Goal: Task Accomplishment & Management: Manage account settings

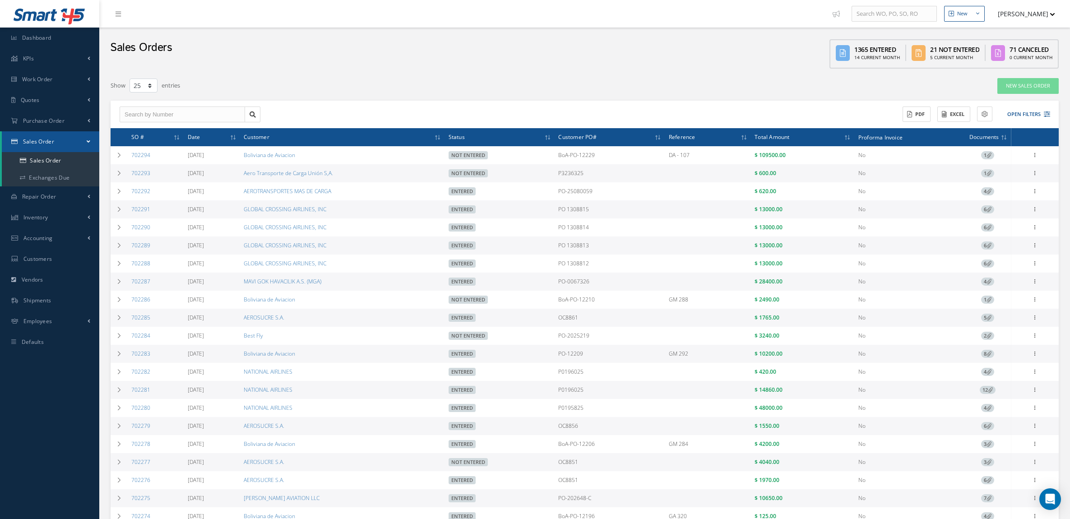
select select "25"
click at [48, 122] on span "Purchase Order" at bounding box center [44, 121] width 42 height 8
click at [54, 138] on a=1&status_id=2&status_id=3&status_id=5&collapsedFilters"] "Purchase Orders" at bounding box center [50, 139] width 97 height 17
select select "25"
click at [1018, 107] on button "Open Filters" at bounding box center [1024, 114] width 51 height 15
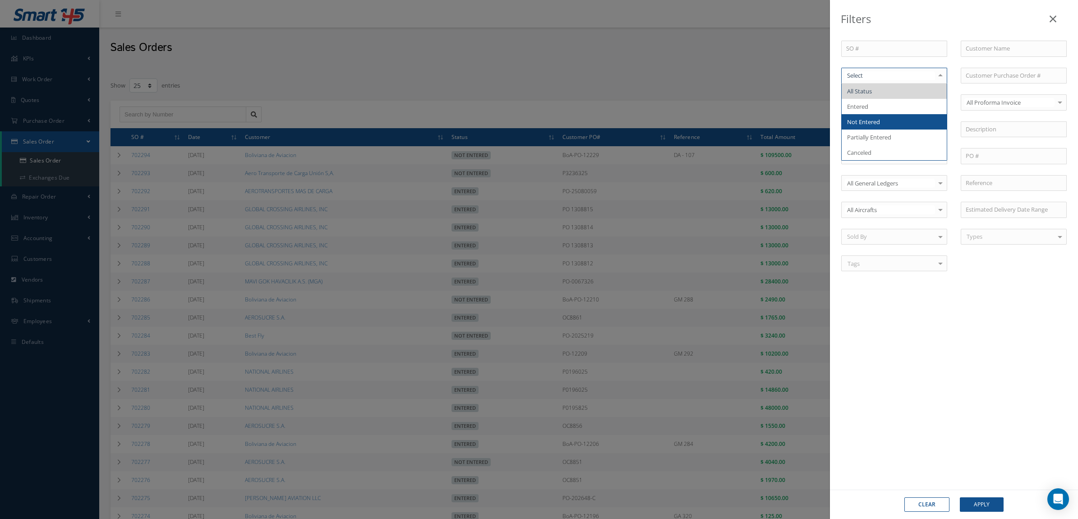
click at [885, 125] on span "Not Entered" at bounding box center [894, 121] width 105 height 15
click at [972, 498] on button "Apply" at bounding box center [982, 504] width 44 height 14
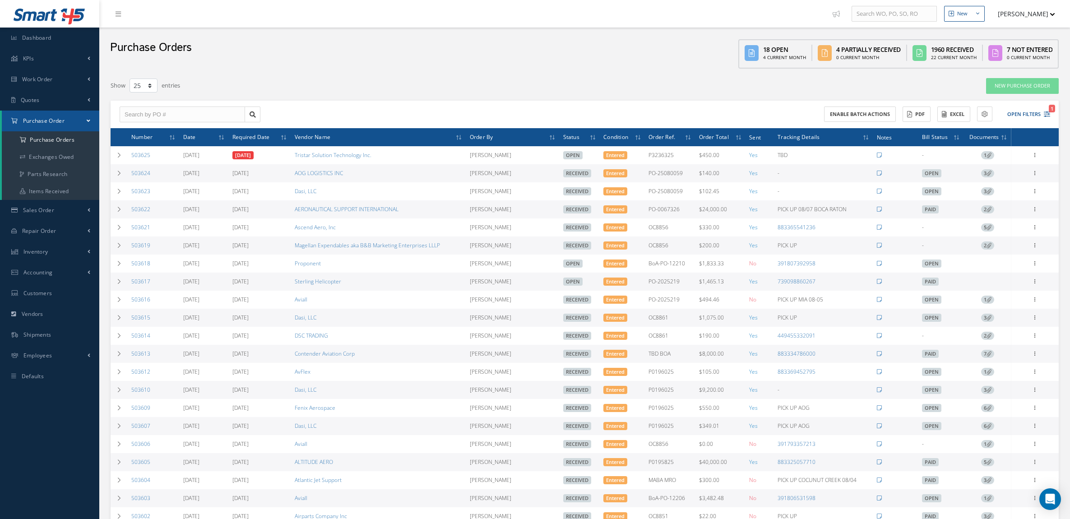
select select "25"
click at [1039, 20] on button "[PERSON_NAME]" at bounding box center [1022, 14] width 66 height 18
click at [1019, 69] on link "Logout" at bounding box center [1019, 76] width 72 height 15
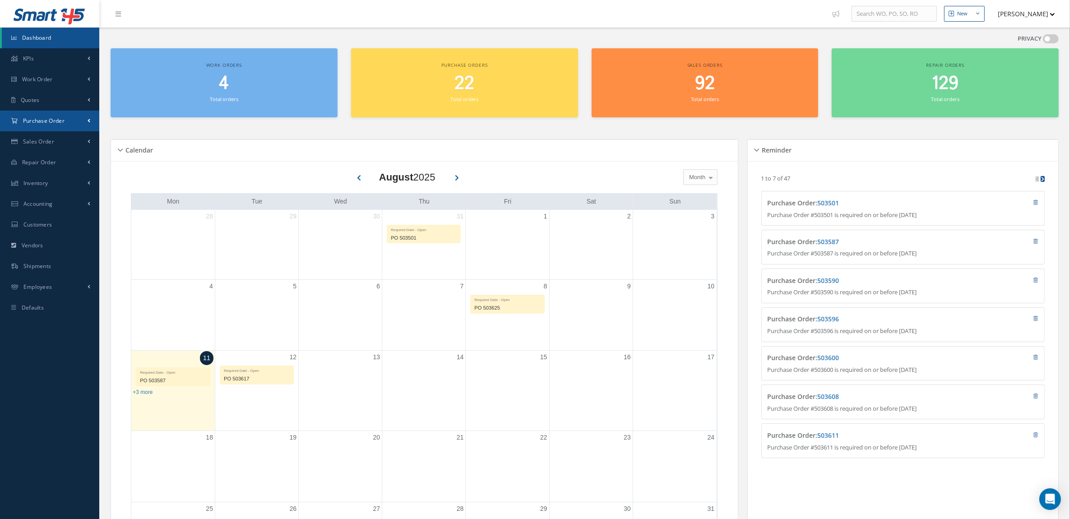
click at [39, 126] on link "Purchase Order" at bounding box center [49, 121] width 99 height 21
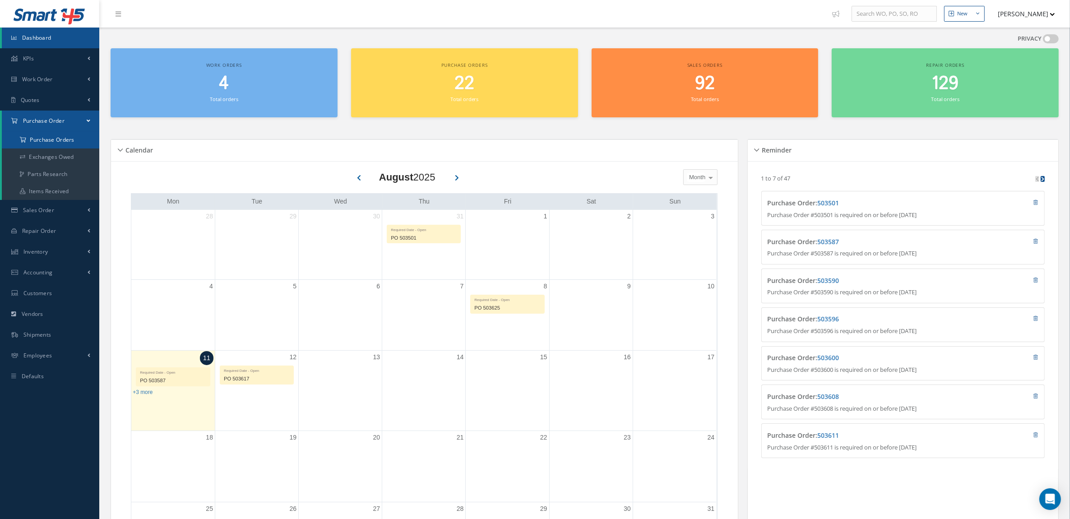
click at [46, 139] on a=1&status_id=2&status_id=3&status_id=5&collapsedFilters"] "Purchase Orders" at bounding box center [50, 139] width 97 height 17
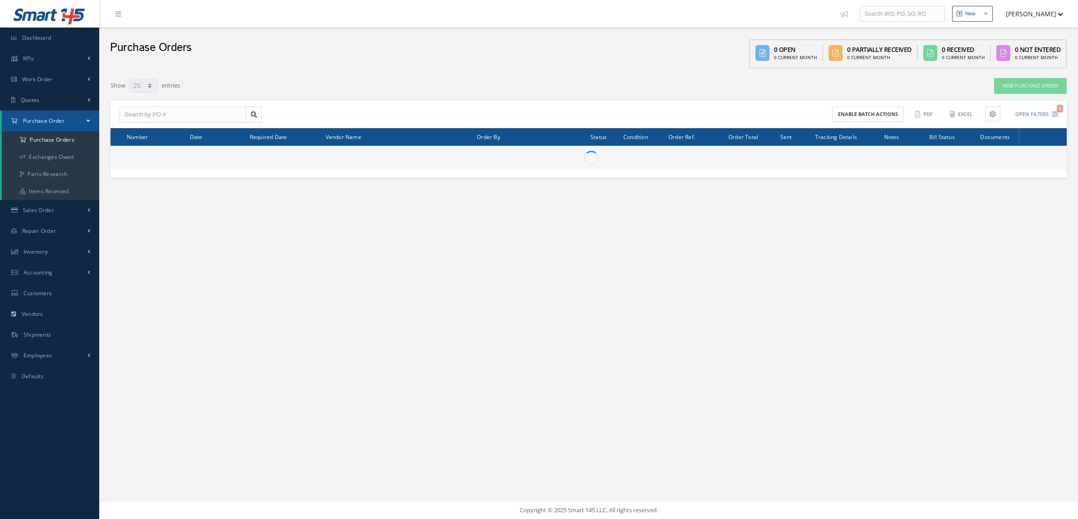
select select "25"
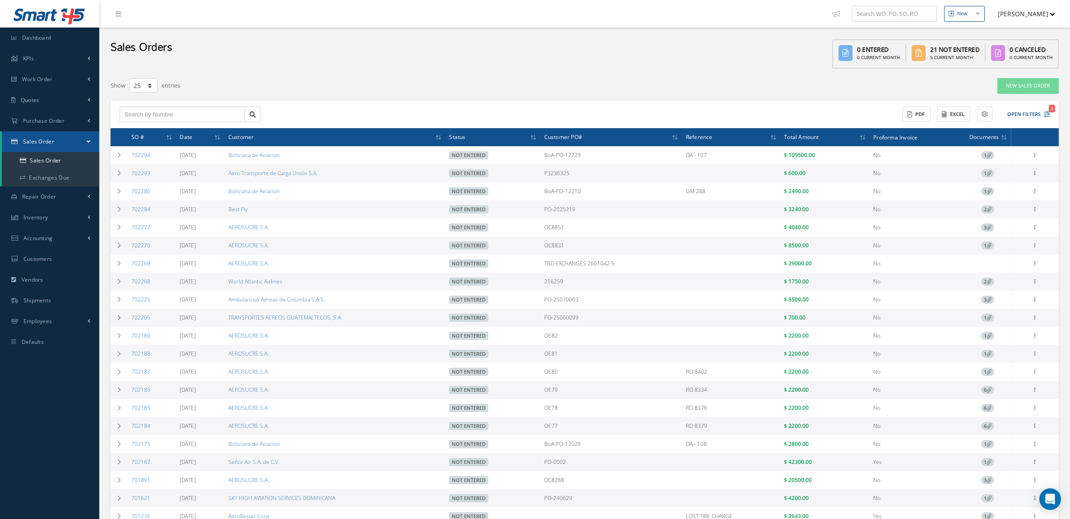
select select "25"
click at [52, 272] on link "Vendors" at bounding box center [49, 279] width 99 height 21
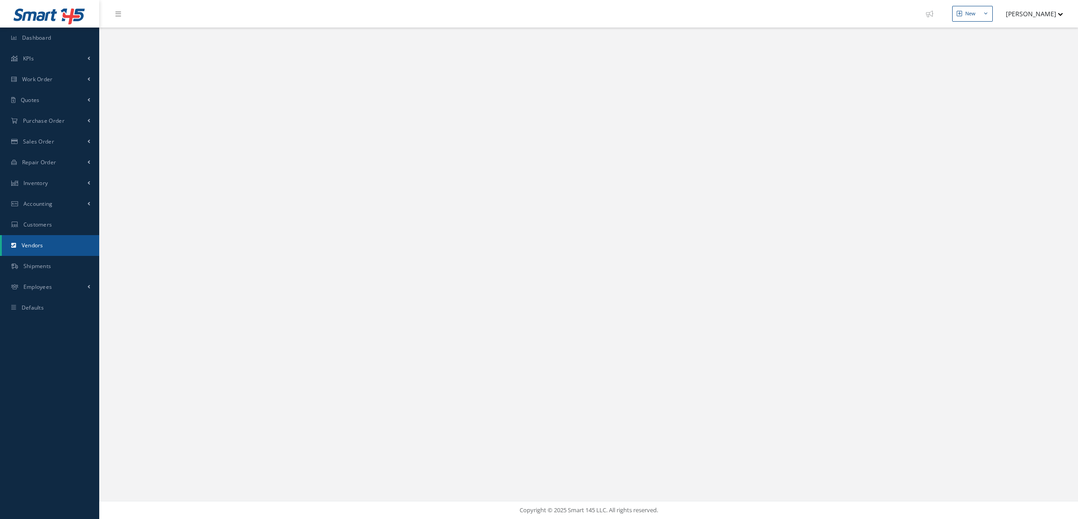
select select "25"
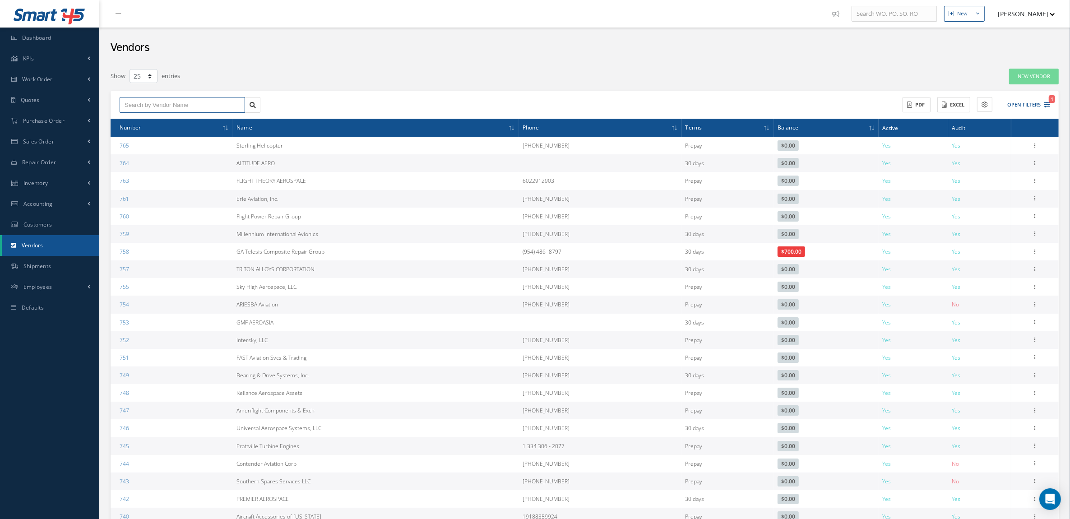
click at [166, 107] on input "text" at bounding box center [182, 105] width 125 height 16
click at [172, 126] on div "MABA AERO LLC" at bounding box center [182, 121] width 125 height 16
type input "MABA AERO LLC"
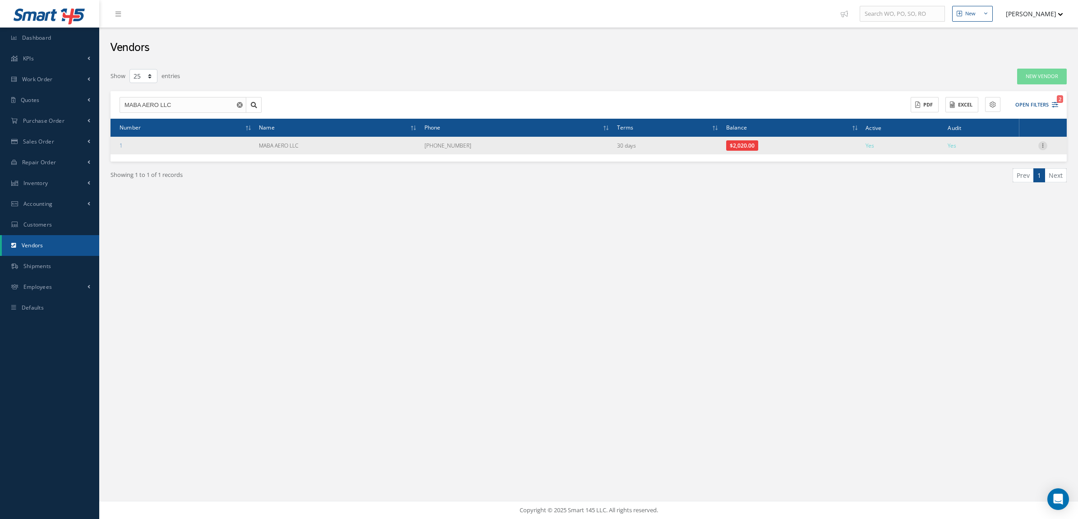
click at [1043, 145] on icon at bounding box center [1043, 144] width 9 height 7
click at [1015, 160] on link "Edit" at bounding box center [1001, 163] width 71 height 12
type input "MABA AERO LLC"
type input "786 224 7090"
type input "0.00"
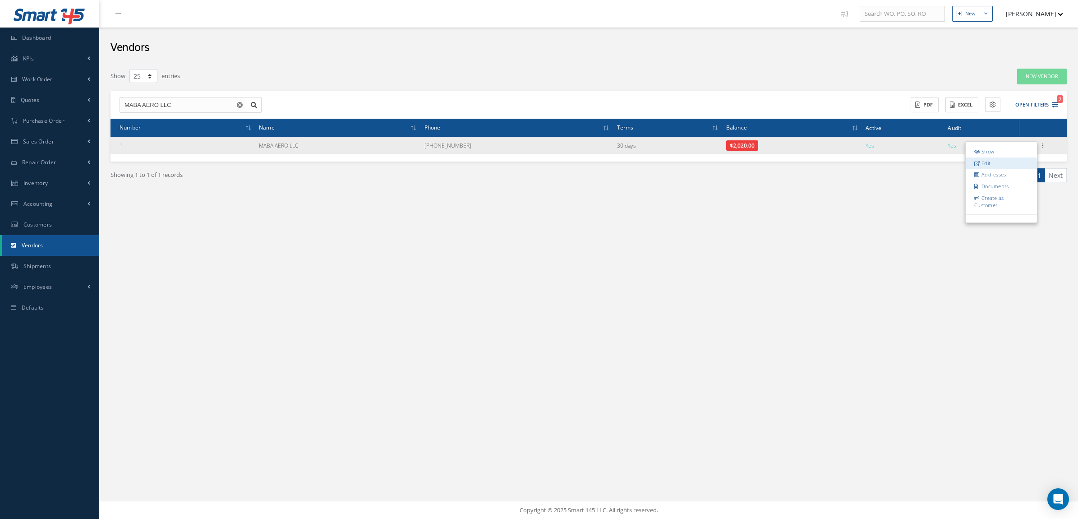
type input "0.90"
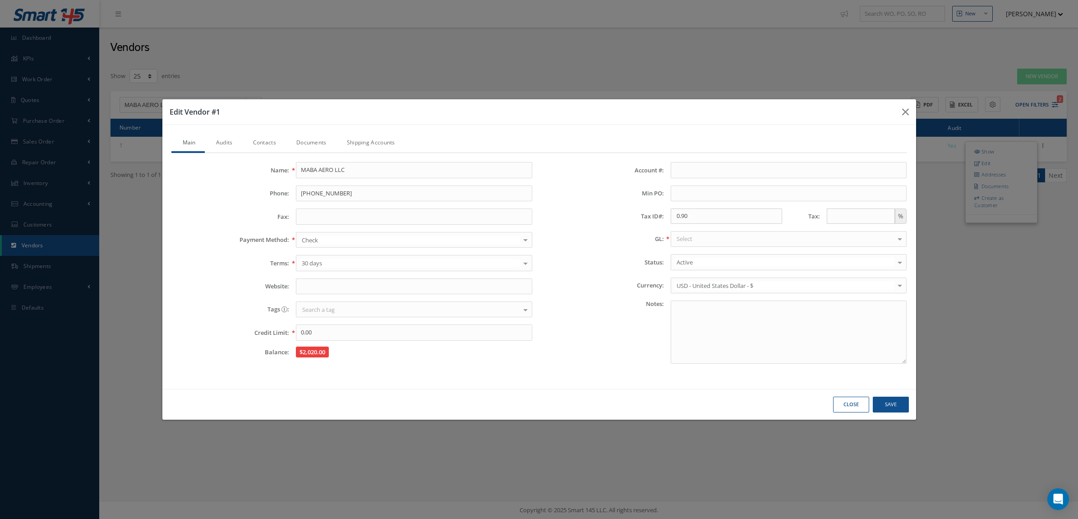
click at [228, 142] on link "Audits" at bounding box center [223, 143] width 37 height 19
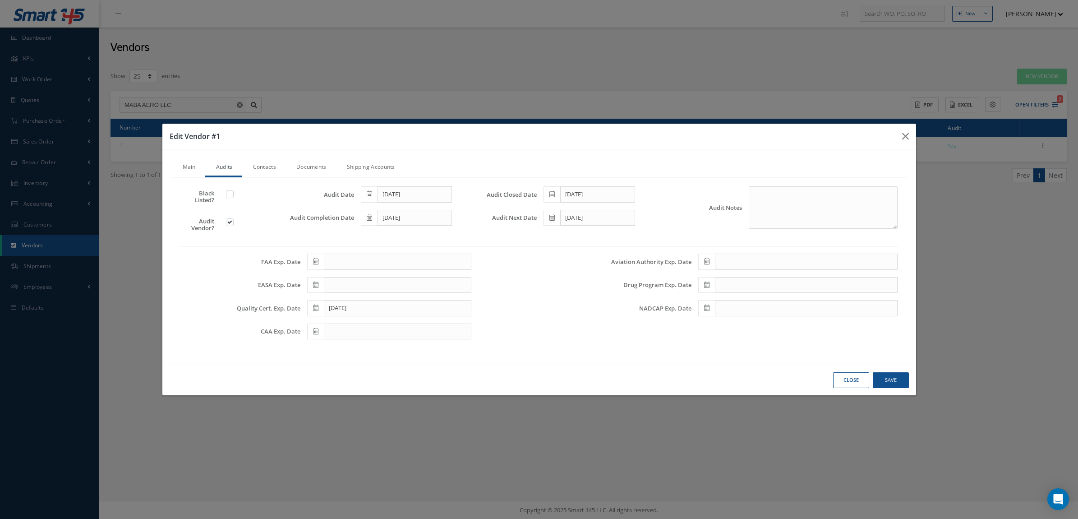
click at [265, 170] on link "Contacts" at bounding box center [263, 167] width 43 height 19
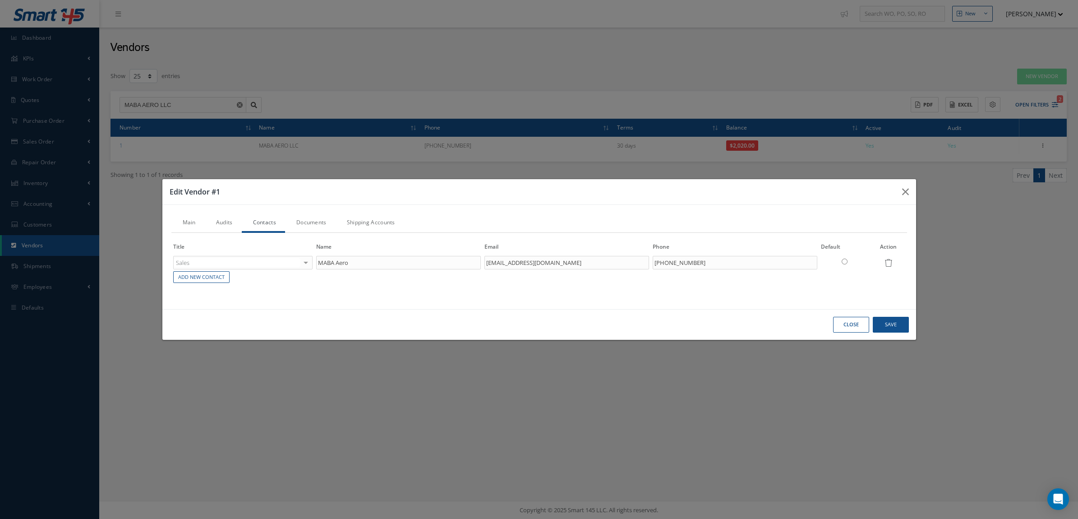
click at [311, 219] on link "Documents" at bounding box center [310, 223] width 51 height 19
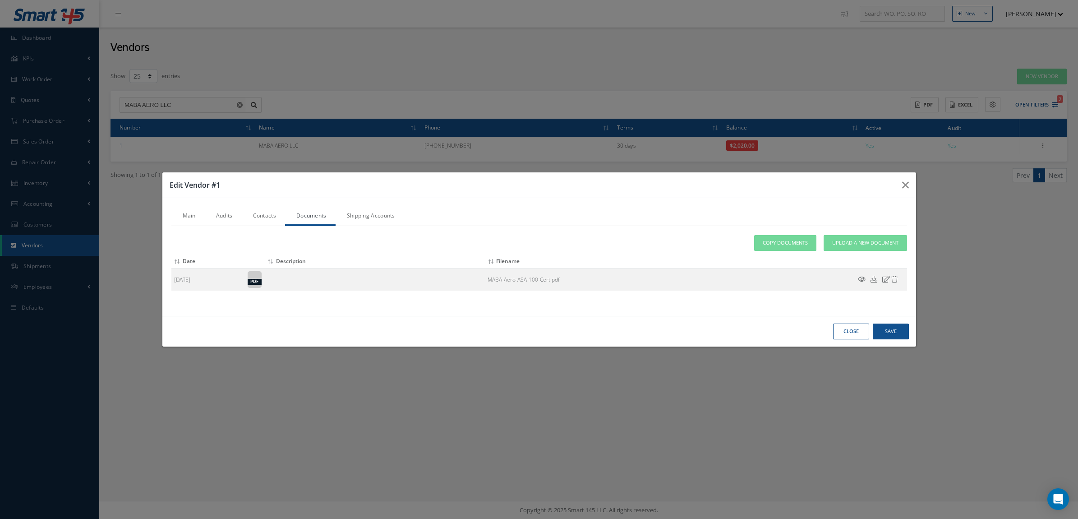
click at [356, 219] on link "Shipping Accounts" at bounding box center [370, 216] width 69 height 19
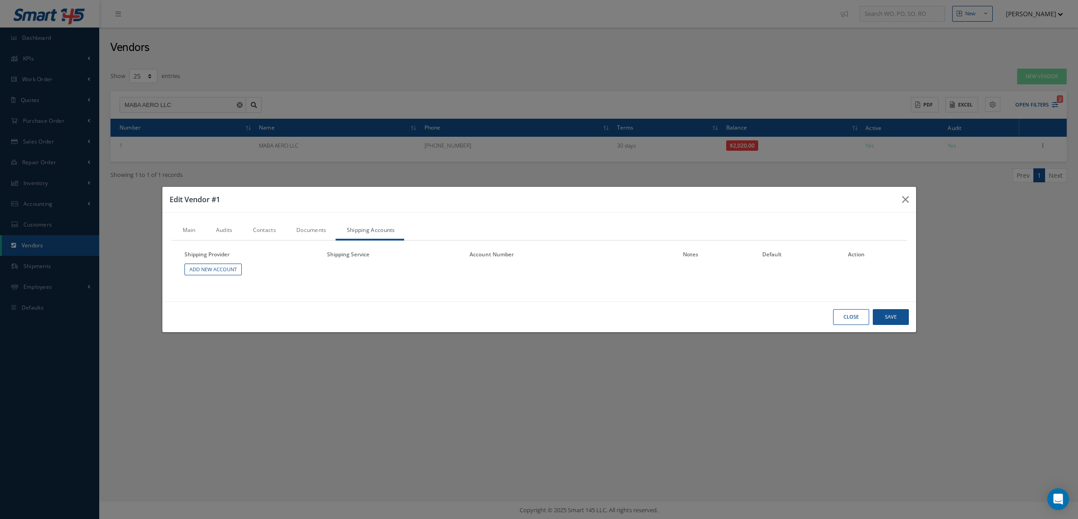
click at [256, 230] on link "Contacts" at bounding box center [263, 231] width 43 height 19
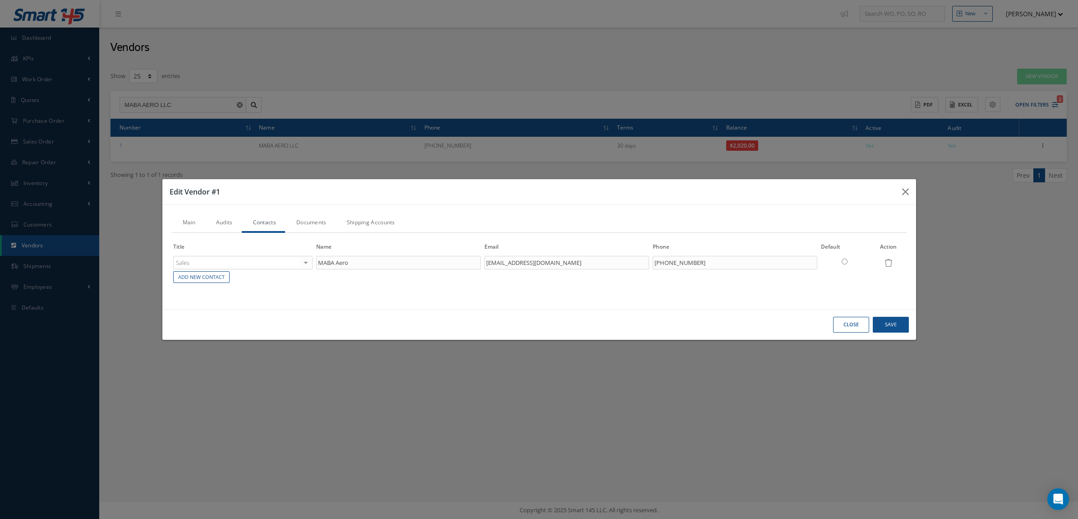
click at [236, 223] on link "Audits" at bounding box center [223, 223] width 37 height 19
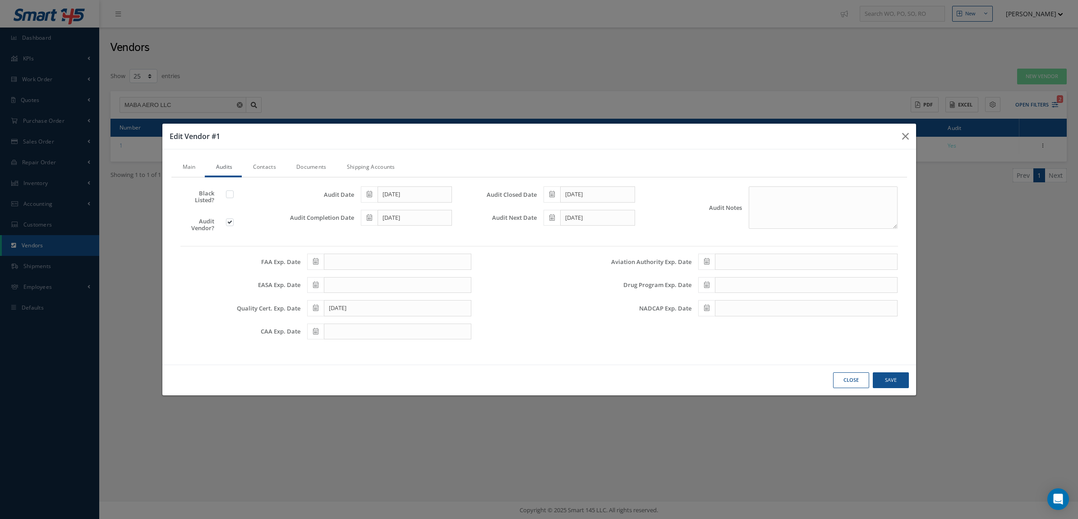
click at [192, 169] on link "Main" at bounding box center [187, 167] width 33 height 19
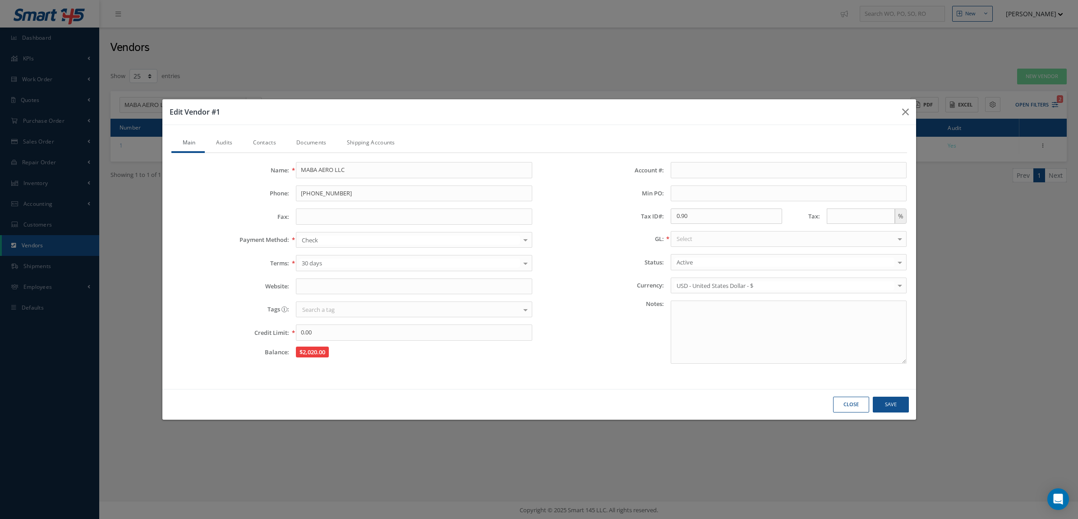
click at [0, 0] on button "Close" at bounding box center [0, 0] width 0 height 0
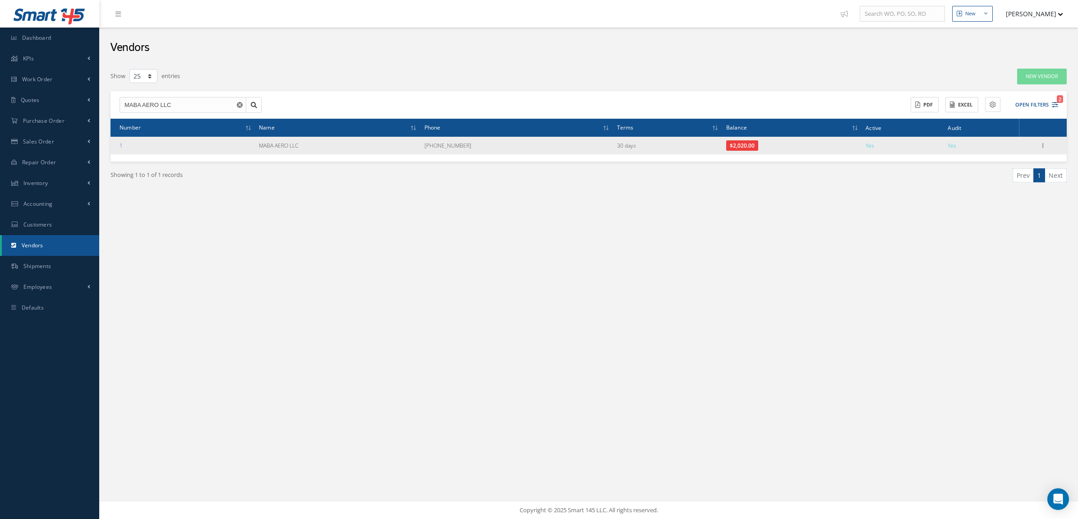
click at [1044, 141] on div "Show Edit Addresses Documents Create as Customer" at bounding box center [1043, 145] width 11 height 11
click at [1043, 144] on icon at bounding box center [1043, 144] width 9 height 7
click at [1002, 176] on link "Addresses" at bounding box center [1001, 175] width 71 height 12
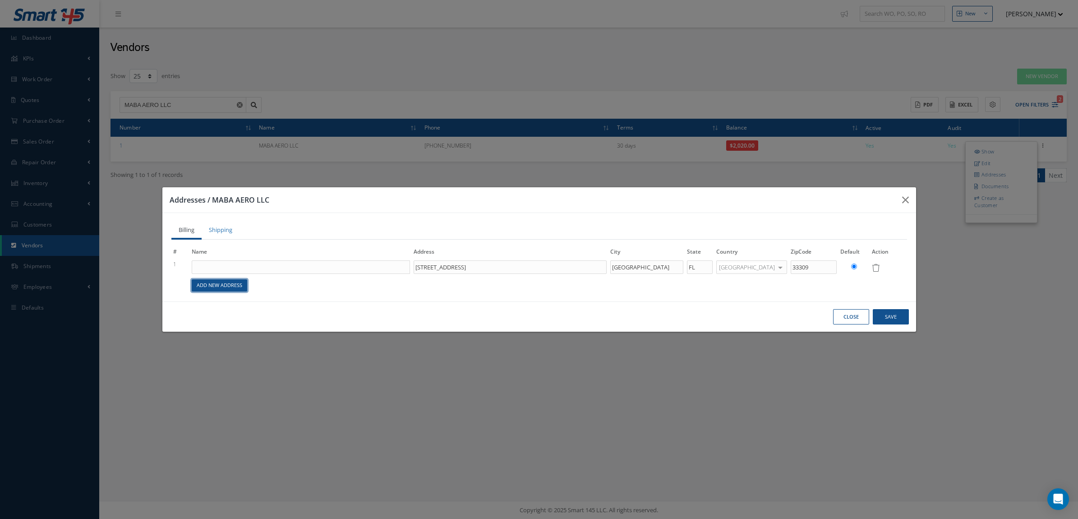
click at [206, 289] on link "Add New Address" at bounding box center [219, 285] width 55 height 12
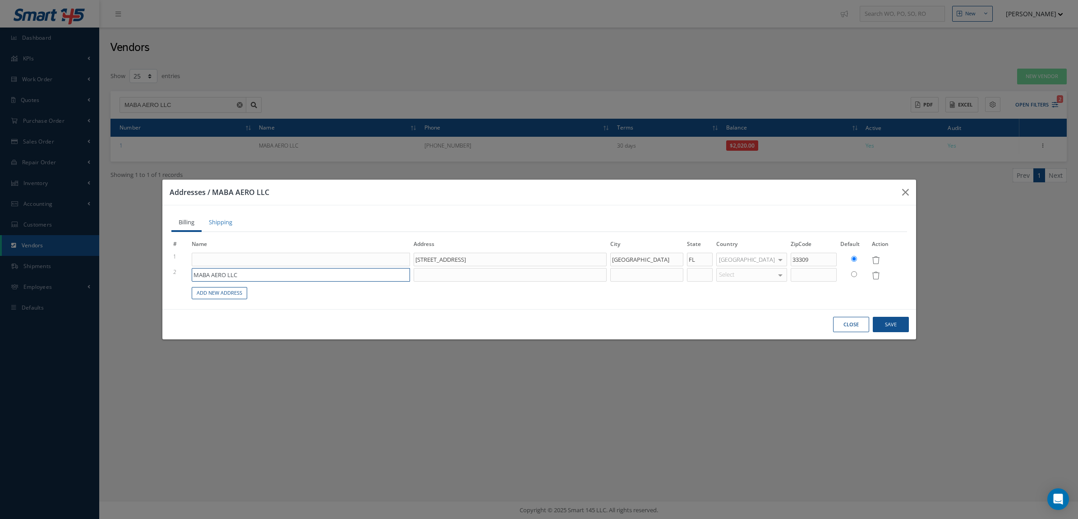
click at [278, 277] on input "MABA AERO LLC" at bounding box center [301, 275] width 219 height 14
click at [286, 260] on input "Name:" at bounding box center [301, 260] width 219 height 14
type input "m"
type input "MABA AERO LLC"
click at [459, 286] on td "Add New Address" at bounding box center [548, 291] width 717 height 18
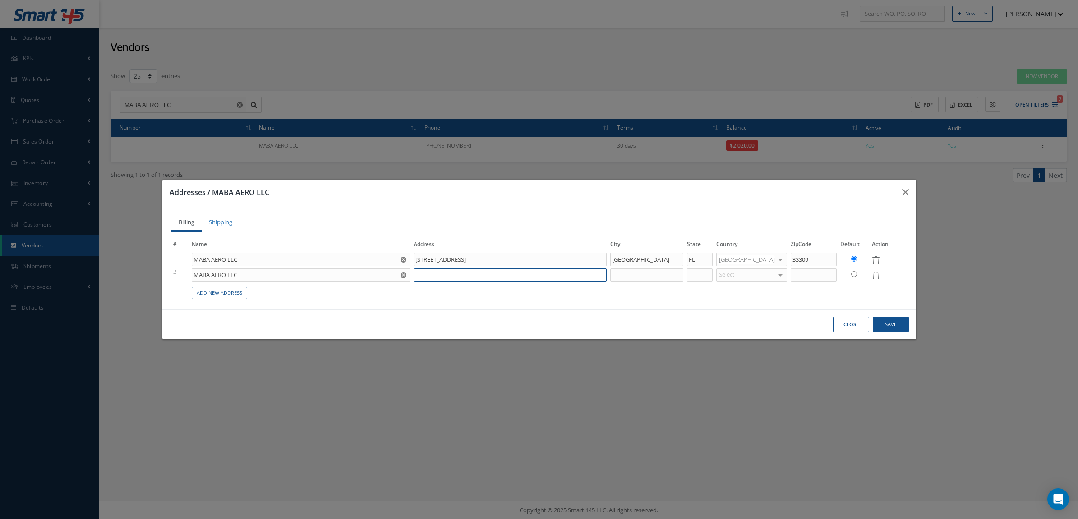
click at [431, 275] on input at bounding box center [510, 275] width 193 height 14
type input "3181 W MCNAB RD"
drag, startPoint x: 646, startPoint y: 264, endPoint x: 645, endPoint y: 274, distance: 10.4
click at [646, 265] on input "Fort Lauderdale" at bounding box center [646, 260] width 73 height 14
click at [645, 276] on input at bounding box center [646, 275] width 73 height 14
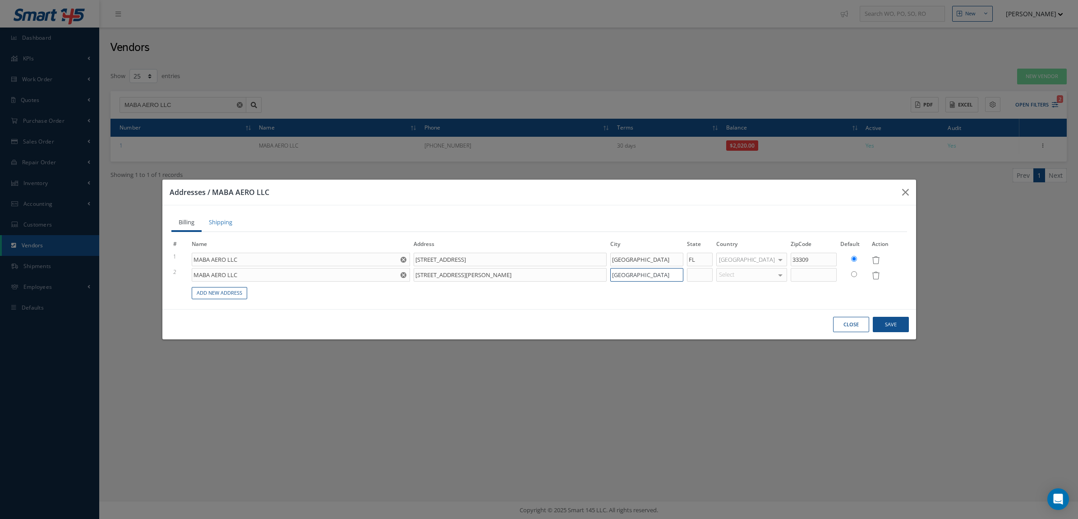
type input "POMPANO BEACH"
click at [713, 272] on input at bounding box center [700, 275] width 26 height 14
type input "FL"
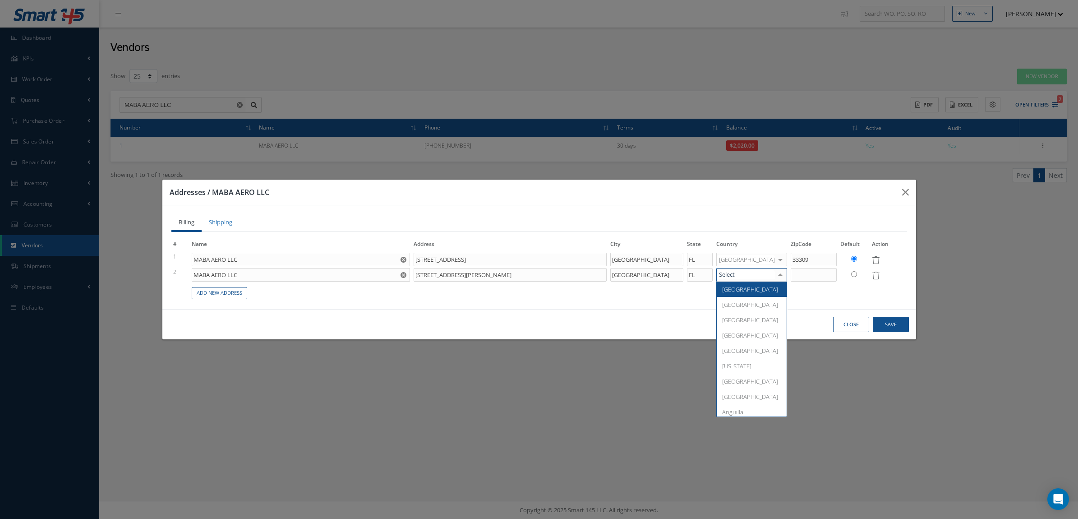
click at [754, 273] on div at bounding box center [752, 275] width 71 height 14
click at [754, 287] on span "United States" at bounding box center [750, 289] width 56 height 8
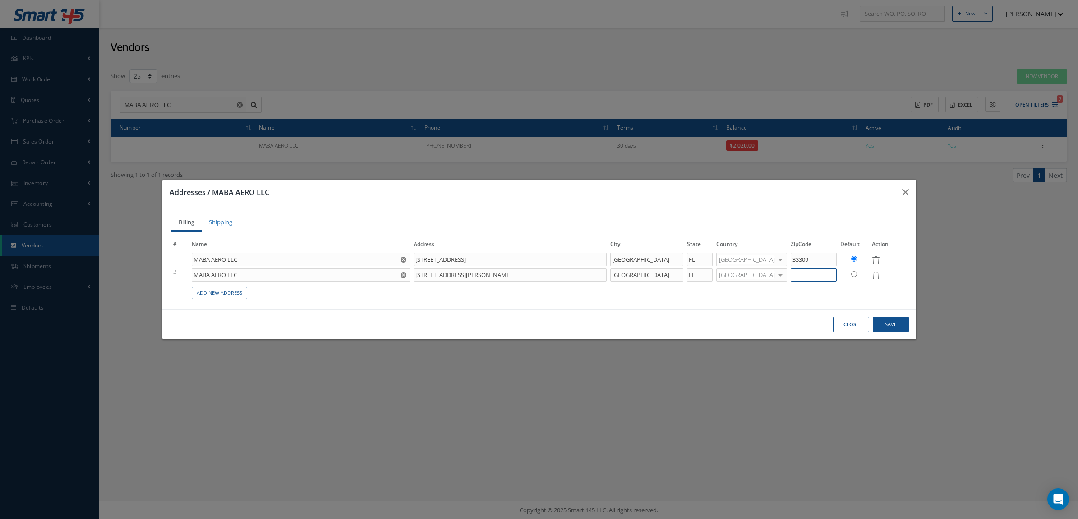
click at [801, 276] on input at bounding box center [814, 275] width 46 height 14
type input "33069"
click at [854, 274] on input "radio" at bounding box center [854, 274] width 6 height 6
radio input "true"
click at [888, 328] on button "Save" at bounding box center [891, 325] width 36 height 16
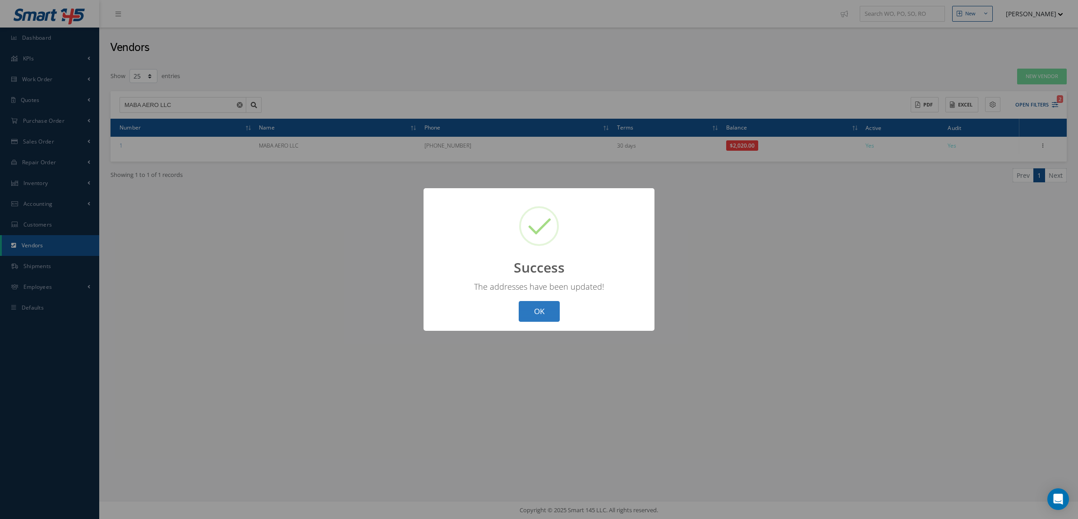
click at [532, 307] on button "OK" at bounding box center [539, 311] width 41 height 21
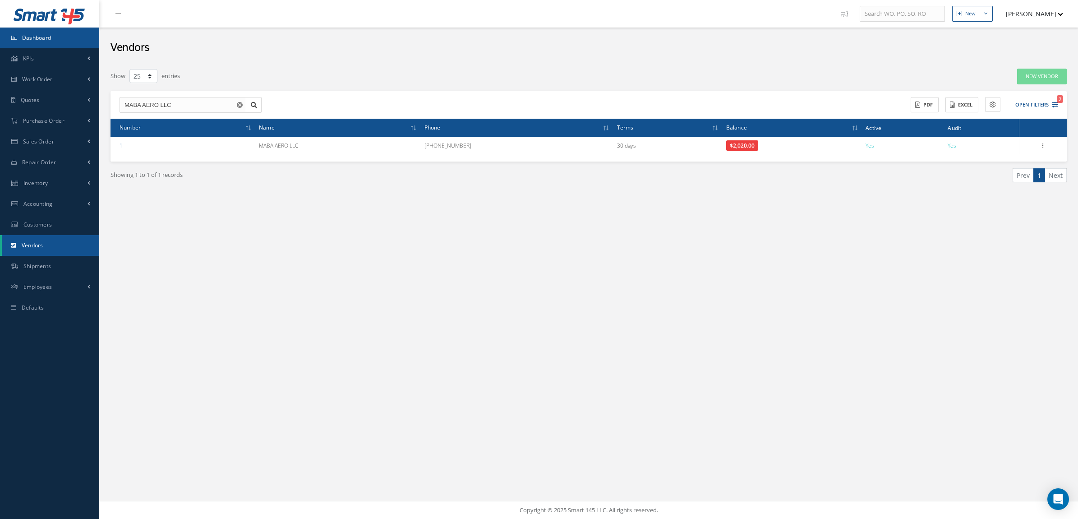
click at [54, 42] on link "Dashboard" at bounding box center [49, 38] width 99 height 21
